Goal: Task Accomplishment & Management: Manage account settings

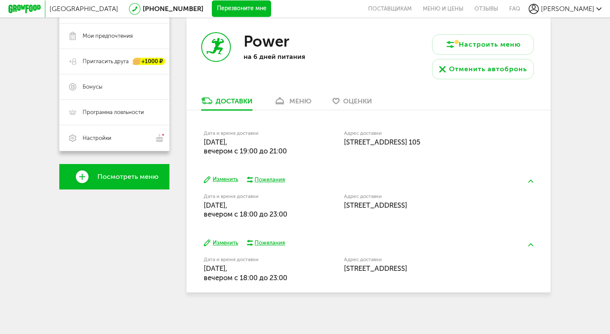
scroll to position [171, 0]
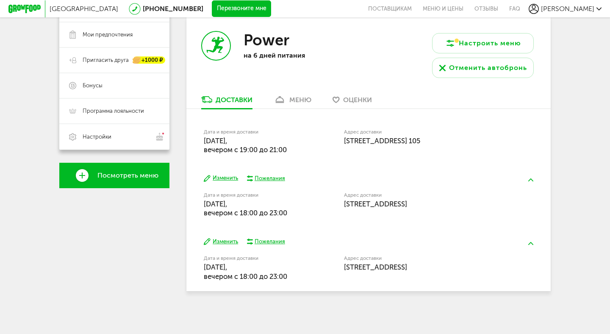
click at [222, 180] on button "Изменить" at bounding box center [221, 178] width 34 height 8
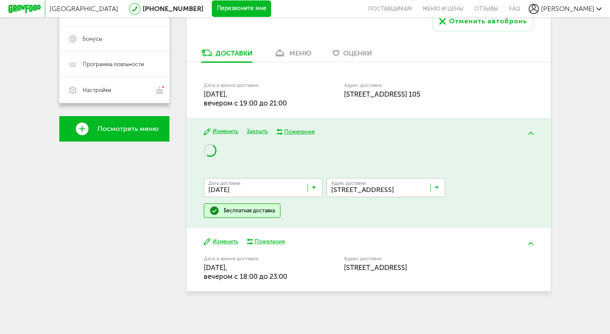
scroll to position [222, 0]
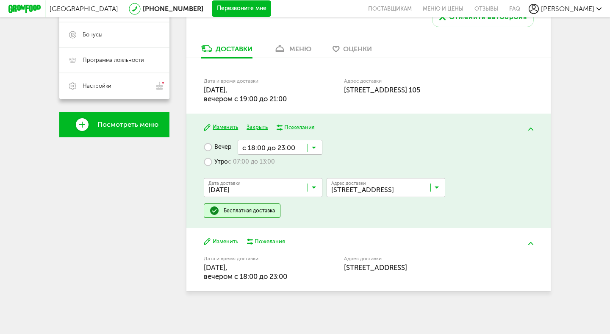
click at [407, 266] on span "Москва, ул Дубнинская, 40Ак1" at bounding box center [375, 267] width 63 height 8
click at [314, 150] on icon at bounding box center [314, 149] width 4 height 8
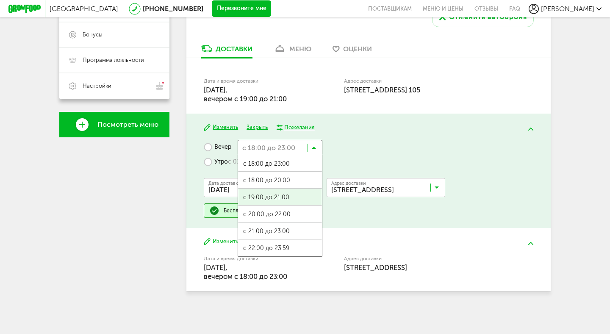
click at [290, 194] on span "с 19:00 до 21:00" at bounding box center [280, 197] width 84 height 18
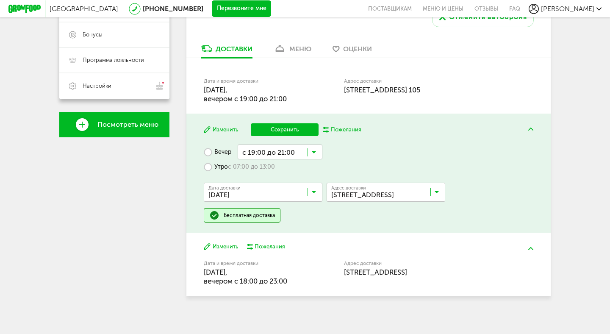
click at [439, 192] on input "Search for option" at bounding box center [388, 194] width 119 height 14
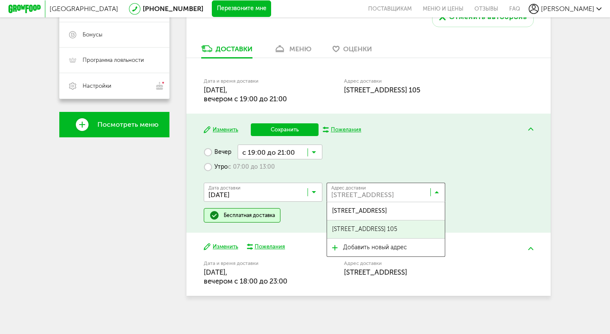
click at [397, 230] on span "ул Дубнинская, 40Ак3, кв. 105" at bounding box center [364, 229] width 65 height 18
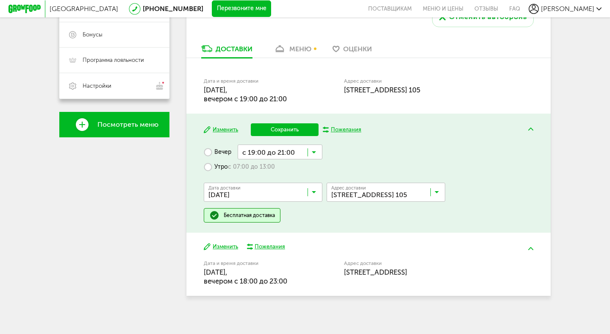
click at [230, 249] on button "Изменить" at bounding box center [221, 247] width 34 height 8
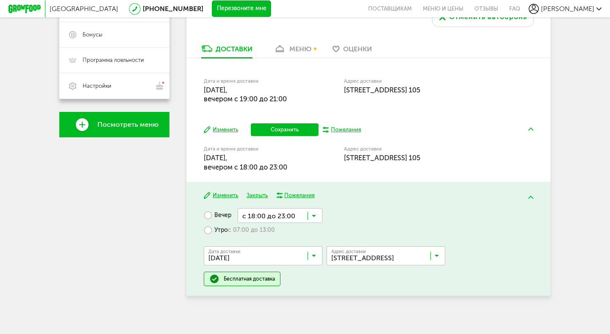
click at [315, 213] on input "Search for option" at bounding box center [280, 215] width 85 height 14
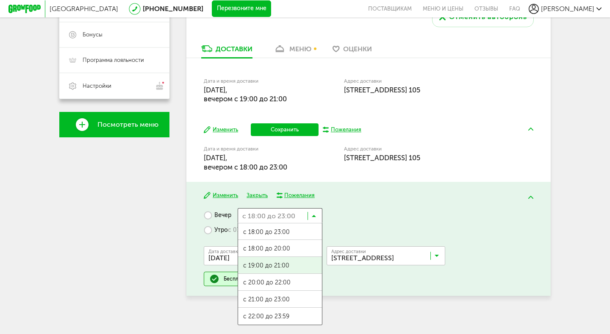
click at [287, 265] on span "с 19:00 до 21:00" at bounding box center [280, 266] width 84 height 18
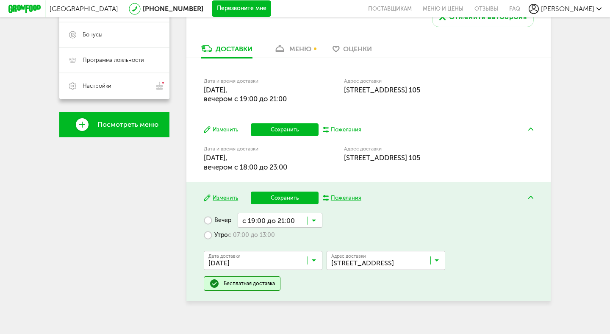
click at [436, 262] on icon at bounding box center [436, 262] width 4 height 8
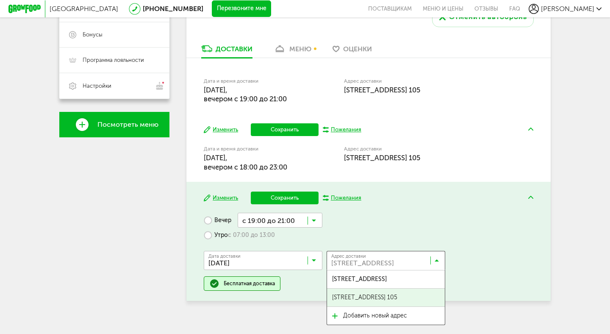
click at [397, 295] on span "ул Дубнинская, 40Ак3, кв. 105" at bounding box center [364, 297] width 65 height 18
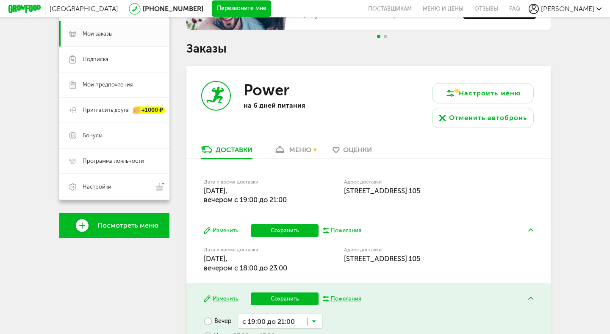
scroll to position [122, 0]
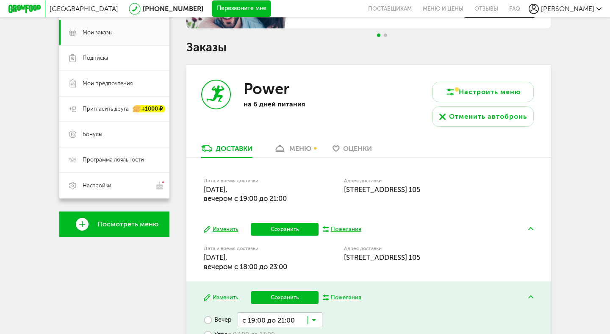
click at [306, 153] on link "меню" at bounding box center [292, 151] width 46 height 14
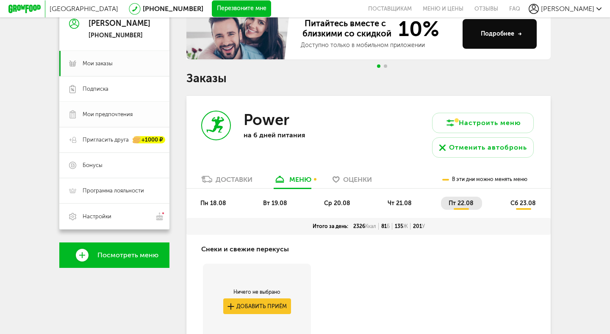
scroll to position [91, 0]
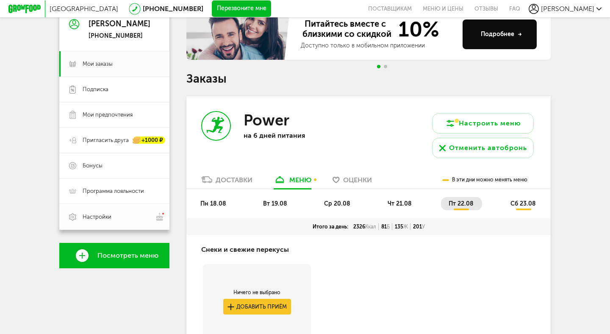
click at [98, 215] on span "Настройки" at bounding box center [97, 217] width 29 height 8
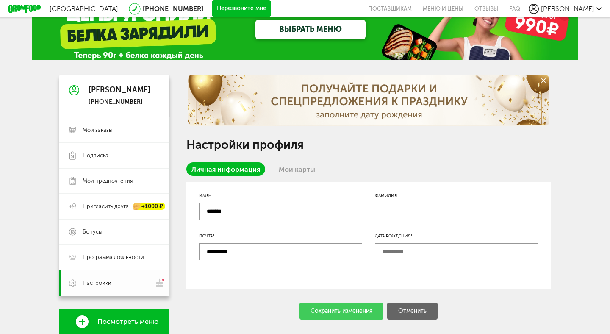
scroll to position [25, 0]
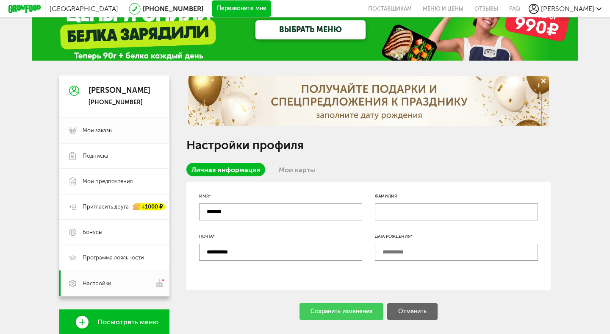
click at [96, 135] on link "Мои заказы" at bounding box center [114, 130] width 110 height 25
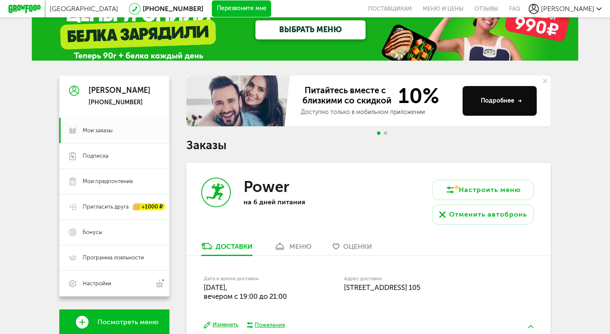
click at [578, 9] on span "[PERSON_NAME]" at bounding box center [567, 9] width 53 height 8
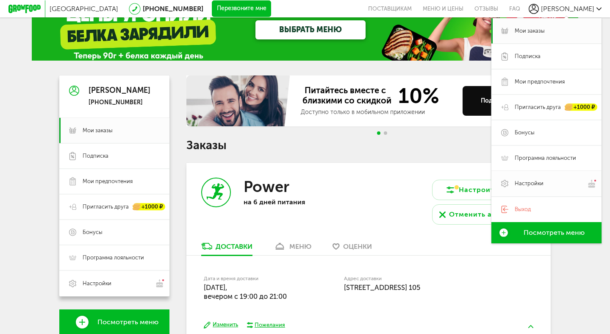
click at [525, 184] on span "Настройки" at bounding box center [528, 184] width 29 height 8
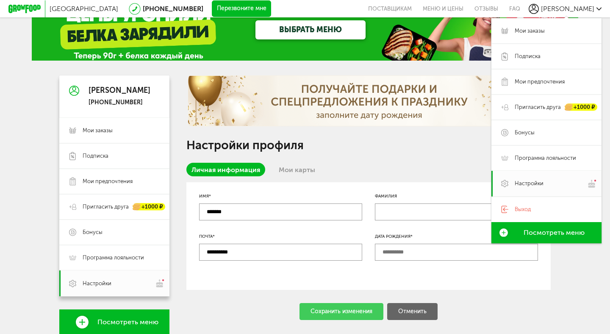
click at [238, 322] on div "**********" at bounding box center [368, 283] width 364 height 417
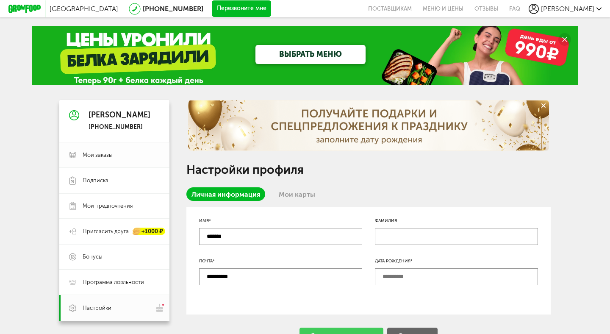
click at [107, 158] on span "Мои заказы" at bounding box center [98, 155] width 30 height 8
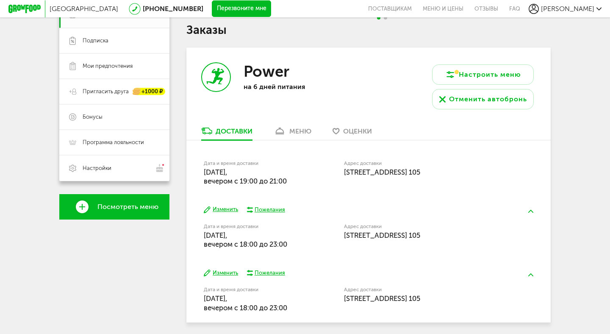
scroll to position [171, 0]
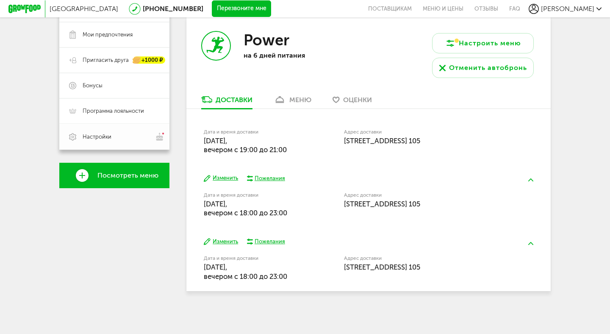
click at [113, 138] on span "Настройки" at bounding box center [121, 136] width 77 height 9
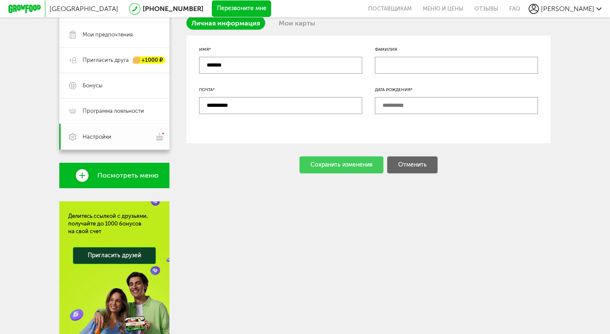
click at [113, 138] on span "Настройки" at bounding box center [121, 136] width 77 height 9
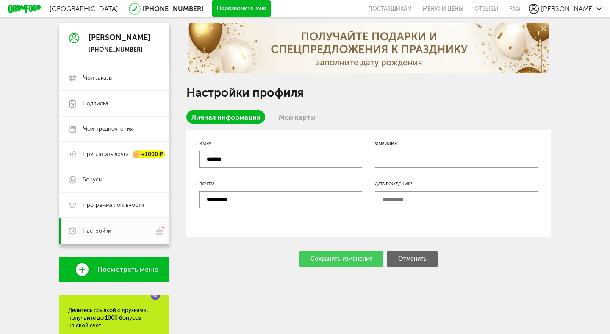
scroll to position [78, 0]
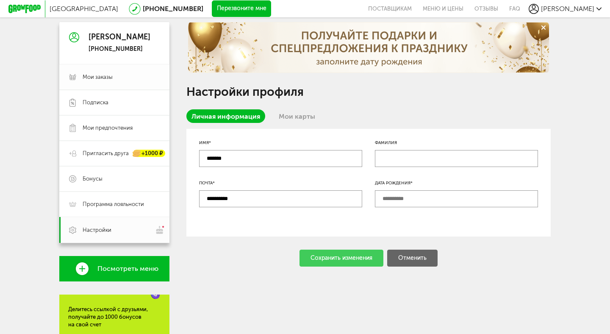
click at [109, 77] on span "Мои заказы" at bounding box center [98, 77] width 30 height 8
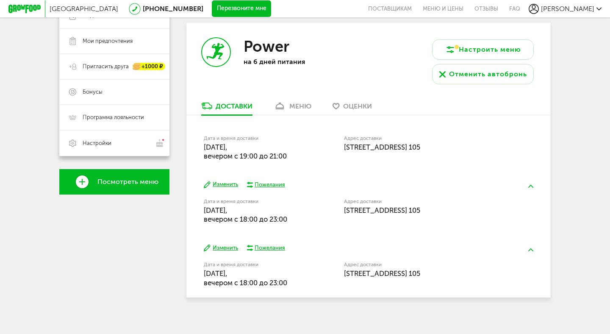
scroll to position [171, 0]
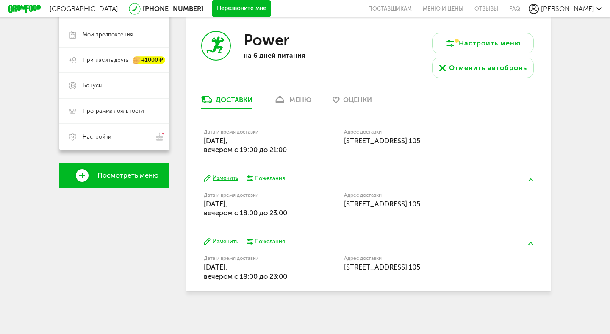
click at [229, 180] on button "Изменить" at bounding box center [221, 178] width 34 height 8
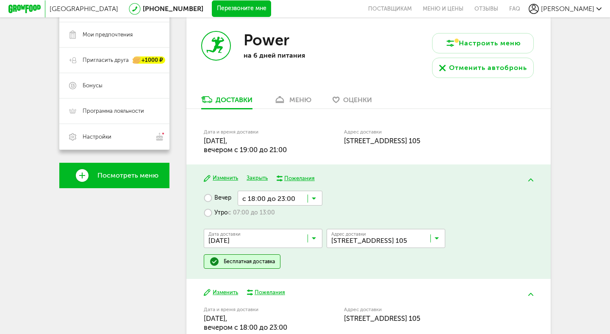
click at [313, 200] on icon at bounding box center [314, 200] width 4 height 8
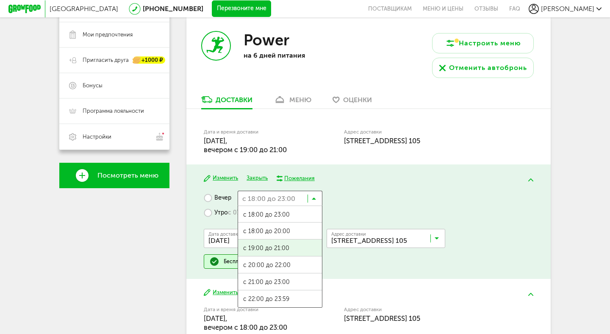
click at [285, 250] on span "с 19:00 до 21:00" at bounding box center [280, 248] width 84 height 18
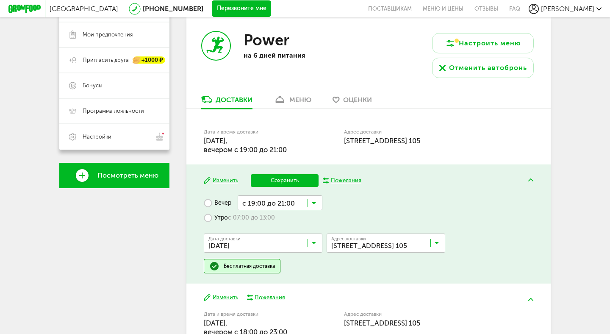
click at [287, 180] on button "Сохранить" at bounding box center [285, 180] width 68 height 13
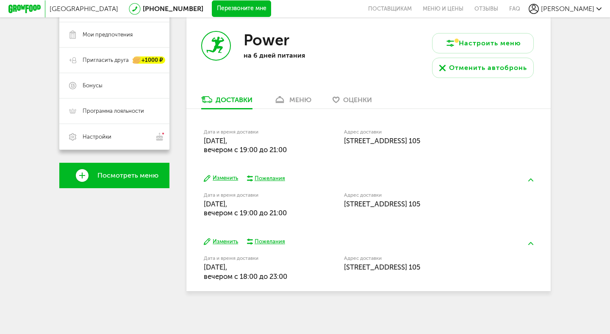
click at [221, 243] on button "Изменить" at bounding box center [221, 242] width 34 height 8
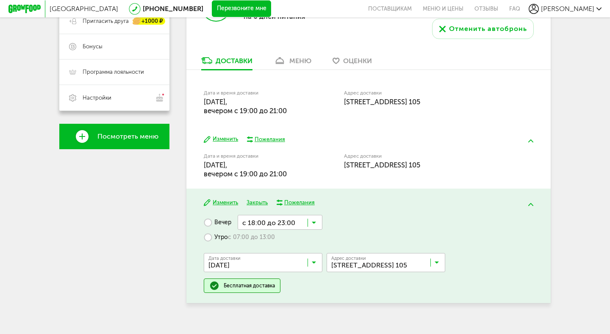
scroll to position [222, 0]
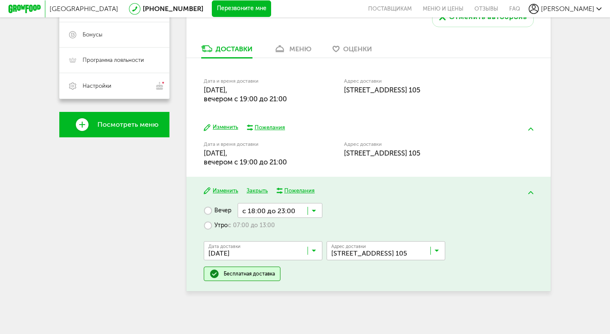
click at [313, 211] on icon at bounding box center [314, 212] width 4 height 8
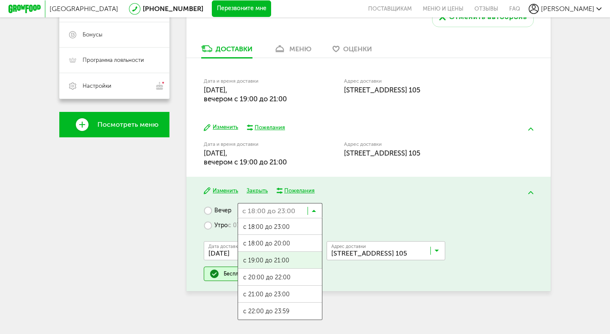
click at [269, 262] on span "с 19:00 до 21:00" at bounding box center [280, 261] width 84 height 18
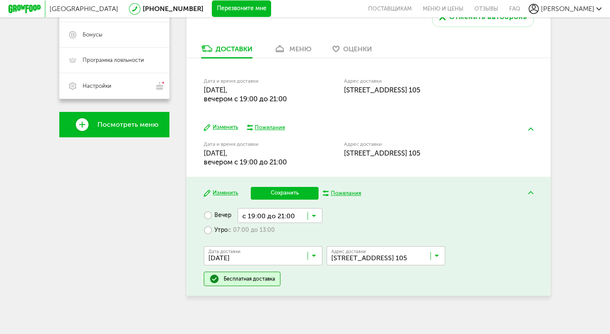
click at [285, 192] on button "Сохранить" at bounding box center [285, 193] width 68 height 13
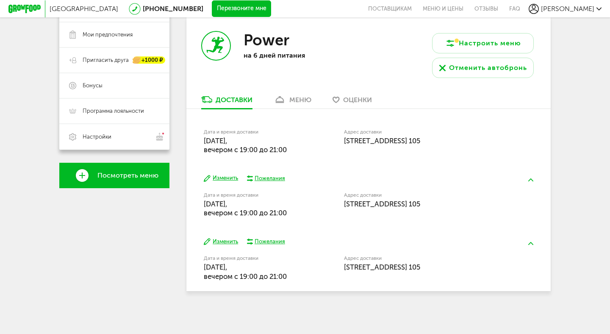
scroll to position [171, 0]
click at [305, 103] on div "меню" at bounding box center [300, 100] width 22 height 8
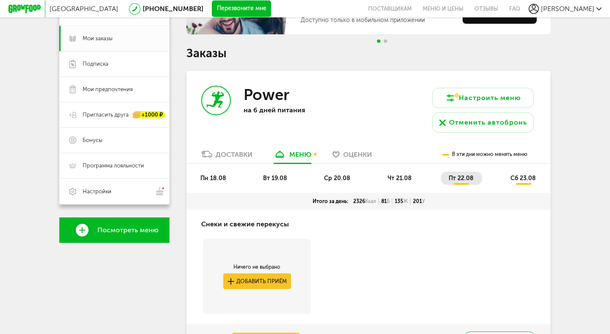
scroll to position [116, 0]
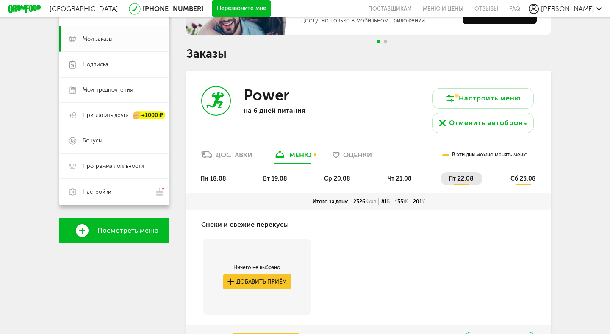
click at [354, 158] on link "Оценки" at bounding box center [352, 157] width 48 height 14
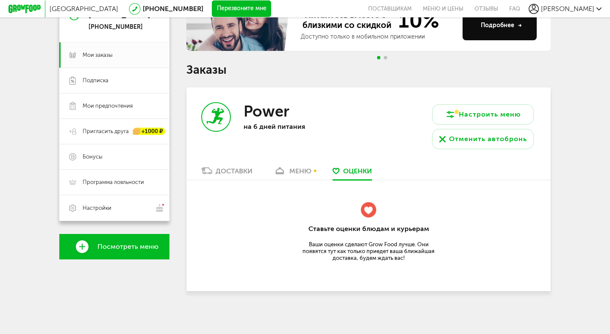
scroll to position [87, 0]
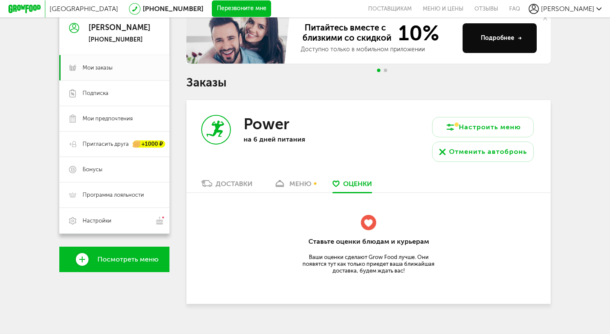
click at [224, 184] on div "Доставки" at bounding box center [234, 184] width 37 height 8
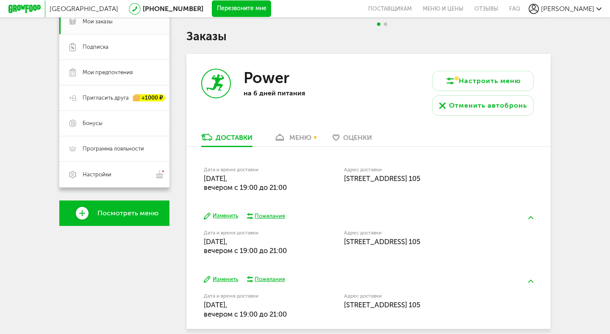
scroll to position [76, 0]
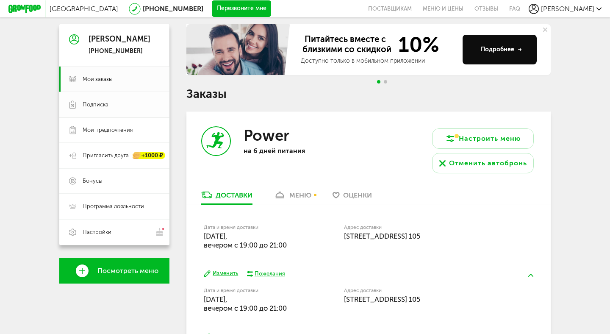
click at [109, 105] on span "Подписка" at bounding box center [121, 105] width 77 height 8
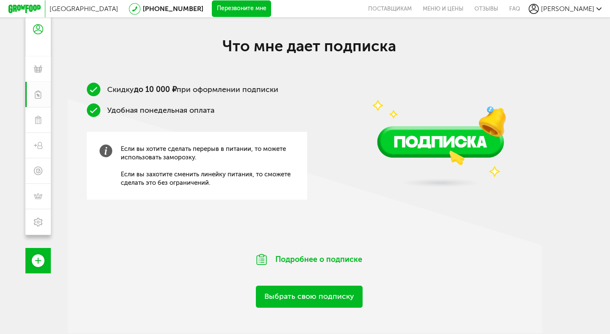
scroll to position [83, 0]
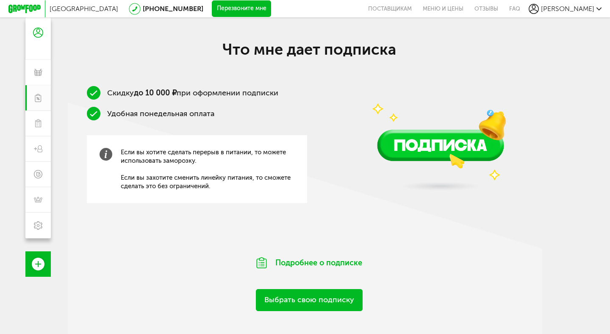
click at [269, 297] on link "Выбрать свою подписку" at bounding box center [309, 300] width 107 height 22
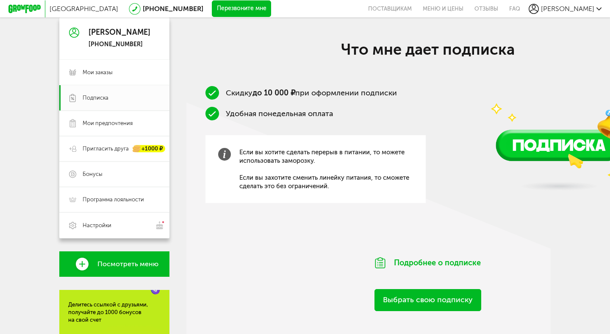
scroll to position [105, 0]
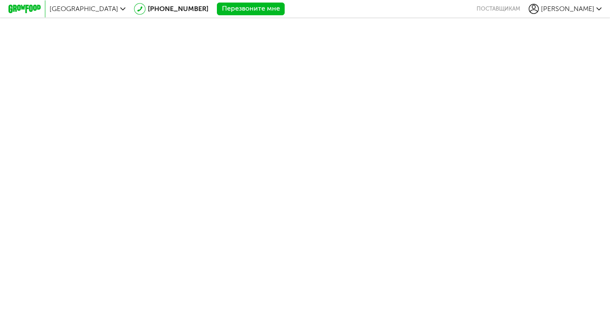
click at [567, 10] on div "[PERSON_NAME]" at bounding box center [564, 9] width 73 height 10
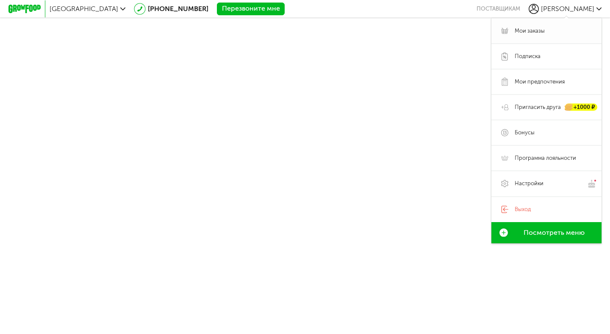
click at [532, 31] on span "Мои заказы" at bounding box center [529, 31] width 30 height 8
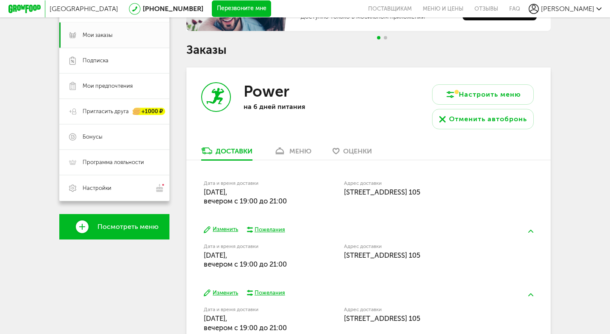
scroll to position [113, 0]
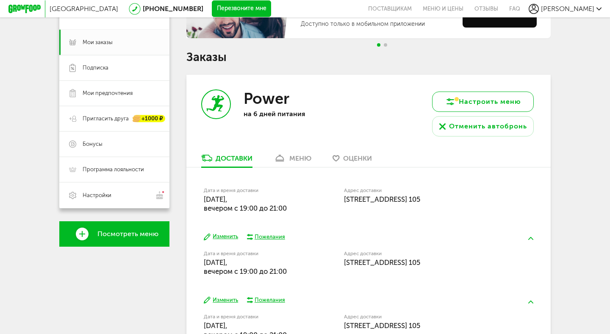
click at [500, 105] on button "Настроить меню" at bounding box center [483, 101] width 102 height 20
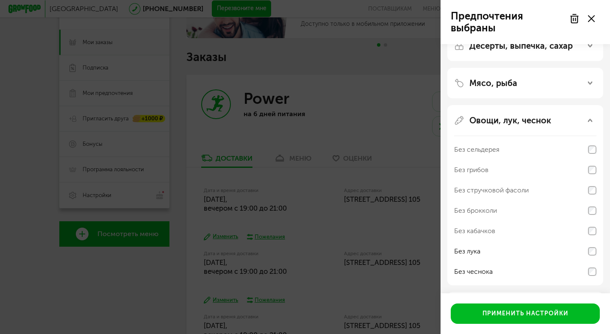
scroll to position [224, 0]
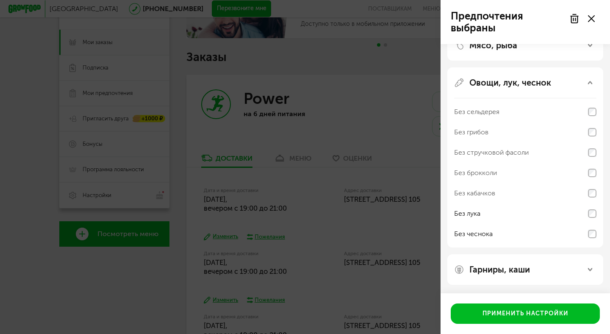
click at [311, 105] on div "Предпочтения выбраны Аллергены Без творога Без орехов Без меда Без морепродукто…" at bounding box center [305, 167] width 610 height 334
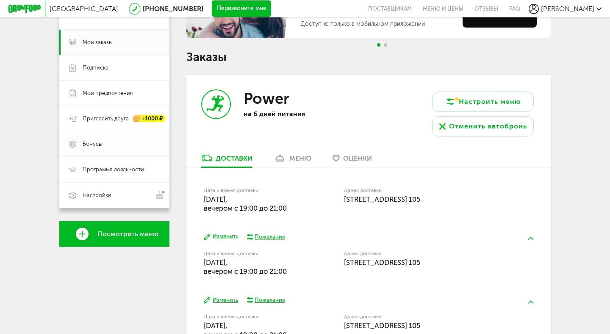
scroll to position [0, 0]
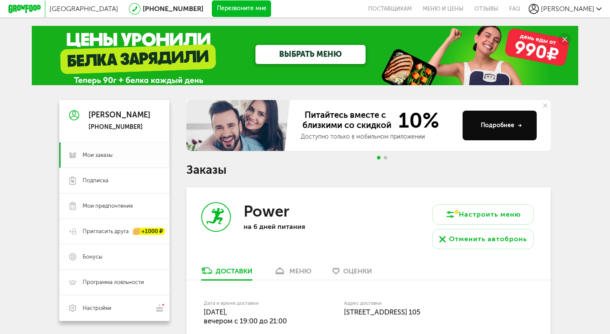
click at [104, 157] on span "Мои заказы" at bounding box center [98, 155] width 30 height 8
click at [101, 174] on link "Подписка" at bounding box center [114, 180] width 110 height 25
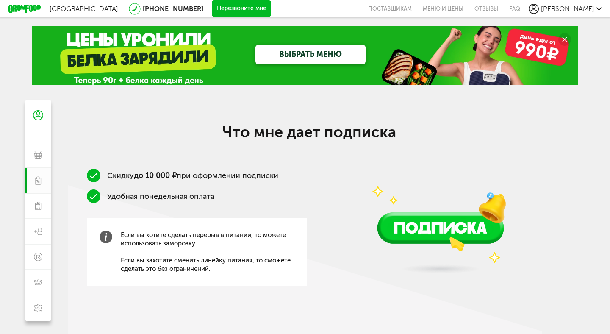
click at [583, 13] on div "[PERSON_NAME]" at bounding box center [564, 9] width 73 height 10
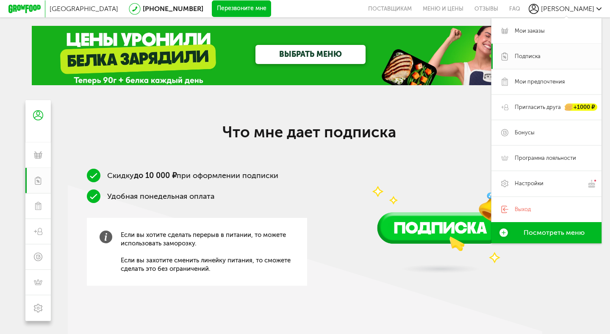
click at [312, 200] on div "Скидку до 10 000 ₽ при оформлении подписки Удобная понедельная оплата Если вы х…" at bounding box center [309, 243] width 483 height 148
